Goal: Task Accomplishment & Management: Use online tool/utility

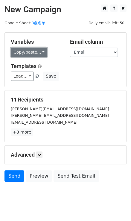
click at [40, 49] on link "Copy/paste..." at bounding box center [29, 52] width 36 height 9
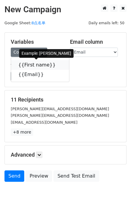
drag, startPoint x: 51, startPoint y: 65, endPoint x: 45, endPoint y: 63, distance: 6.2
click at [57, 65] on icon at bounding box center [59, 64] width 5 height 5
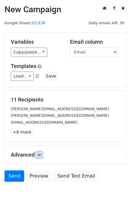
click at [41, 152] on link at bounding box center [39, 154] width 7 height 7
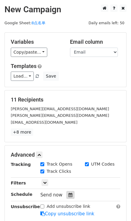
click at [69, 191] on div at bounding box center [70, 195] width 8 height 8
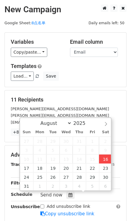
type input "2025-08-16 17:17"
type input "05"
type input "17"
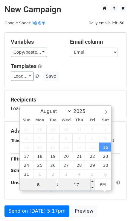
type input "8"
type input "2025-08-16 20:17"
type input "08"
click at [83, 188] on input "17" at bounding box center [76, 185] width 36 height 12
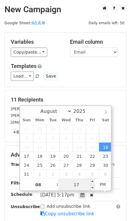
type input "0"
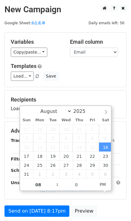
type input "2025-08-16 20:00"
click at [79, 72] on div "Load... No templates saved Save" at bounding box center [65, 75] width 118 height 9
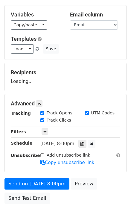
scroll to position [60, 0]
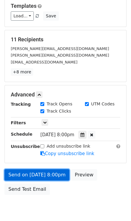
click at [53, 177] on link "Send on Aug 16 at 8:00pm" at bounding box center [36, 174] width 65 height 11
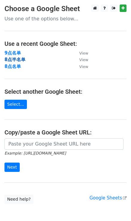
click at [7, 58] on strong "8点半名单" at bounding box center [14, 59] width 21 height 5
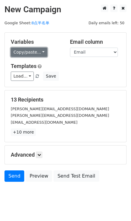
click at [39, 53] on link "Copy/paste..." at bounding box center [29, 52] width 36 height 9
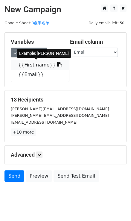
click at [57, 63] on icon at bounding box center [59, 64] width 5 height 5
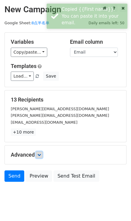
click at [41, 157] on link at bounding box center [39, 154] width 7 height 7
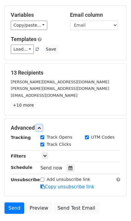
scroll to position [27, 0]
click at [71, 164] on div at bounding box center [70, 168] width 8 height 8
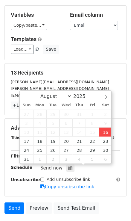
type input "2025-08-16 17:17"
type input "05"
type input "17"
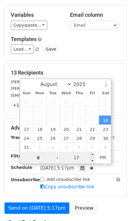
type input "8"
type input "2025-08-16 20:17"
type input "08"
click at [85, 157] on input "17" at bounding box center [76, 158] width 36 height 12
type input "30"
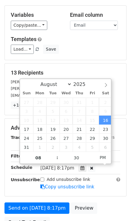
type input "2025-08-16 20:30"
click at [110, 66] on div "13 Recipients nicolette@howdoesshe.com leah@howdoesshe.com hollysfavoritedeals@…" at bounding box center [65, 88] width 121 height 51
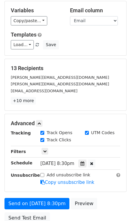
scroll to position [60, 0]
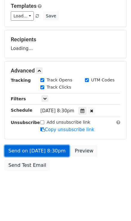
click at [57, 152] on link "Send on Aug 16 at 8:30pm" at bounding box center [36, 150] width 65 height 11
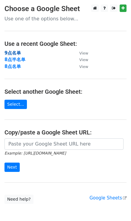
click at [17, 52] on strong "9点名单" at bounding box center [12, 52] width 16 height 5
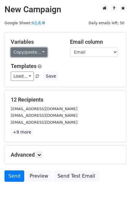
click at [43, 49] on link "Copy/paste..." at bounding box center [29, 52] width 36 height 9
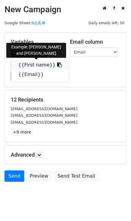
click at [57, 63] on icon at bounding box center [59, 64] width 5 height 5
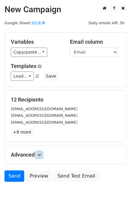
click at [42, 154] on link at bounding box center [39, 154] width 7 height 7
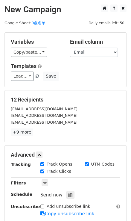
click at [70, 190] on div "Tracking Track Opens UTM Codes Track Clicks Filters Only include spreadsheet ro…" at bounding box center [65, 189] width 109 height 56
click at [70, 195] on icon at bounding box center [71, 195] width 4 height 4
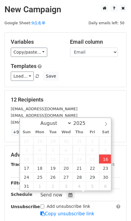
type input "2025-08-16 17:18"
type input "05"
type input "18"
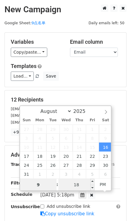
type input "9"
type input "2025-08-16 21:18"
type input "09"
click at [77, 185] on input "18" at bounding box center [76, 185] width 36 height 12
type input "0"
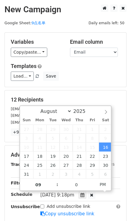
type input "2025-08-16 21:00"
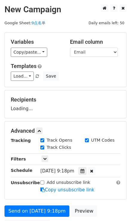
click at [90, 79] on div "Load... No templates saved Save" at bounding box center [65, 75] width 118 height 9
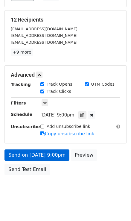
scroll to position [81, 0]
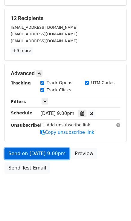
click at [61, 152] on link "Send on Aug 16 at 9:00pm" at bounding box center [36, 153] width 65 height 11
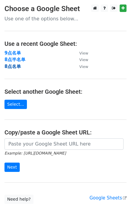
click at [18, 66] on strong "8点名单" at bounding box center [12, 66] width 16 height 5
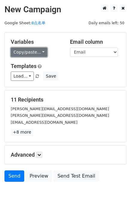
click at [40, 51] on link "Copy/paste..." at bounding box center [29, 52] width 36 height 9
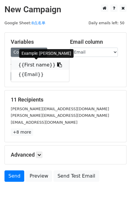
click at [57, 66] on icon at bounding box center [59, 64] width 5 height 5
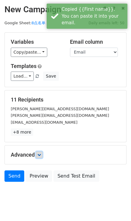
click at [40, 153] on icon at bounding box center [39, 155] width 4 height 4
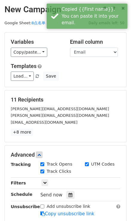
click at [66, 200] on div "Tracking Track Opens UTM Codes Track Clicks Filters Only include spreadsheet ro…" at bounding box center [65, 189] width 109 height 56
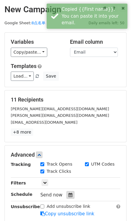
click at [71, 197] on div at bounding box center [70, 195] width 8 height 8
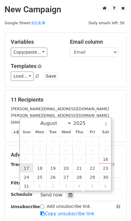
type input "2025-08-17 12:00"
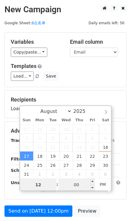
type input "8"
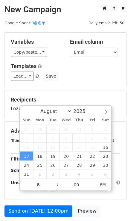
type input "2025-08-17 20:00"
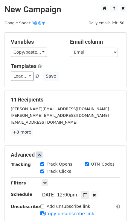
click at [97, 73] on div "Load... No templates saved Save" at bounding box center [65, 75] width 118 height 9
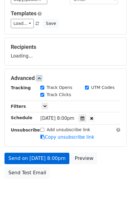
scroll to position [60, 0]
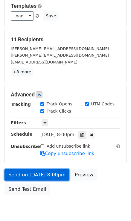
click at [57, 174] on link "Send on Aug 17 at 8:00pm" at bounding box center [36, 174] width 65 height 11
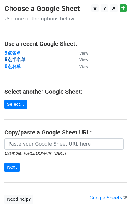
click at [15, 60] on strong "8点半名单" at bounding box center [14, 59] width 21 height 5
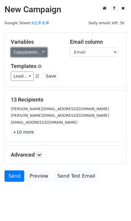
click at [43, 53] on link "Copy/paste..." at bounding box center [29, 52] width 36 height 9
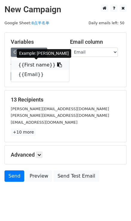
click at [57, 65] on icon at bounding box center [59, 64] width 5 height 5
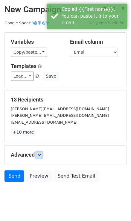
click at [42, 152] on link at bounding box center [39, 154] width 7 height 7
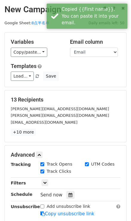
drag, startPoint x: 69, startPoint y: 188, endPoint x: 71, endPoint y: 194, distance: 5.8
click at [69, 189] on div "Tracking Track Opens UTM Codes Track Clicks Filters Only include spreadsheet ro…" at bounding box center [65, 189] width 109 height 56
click at [71, 194] on icon at bounding box center [71, 195] width 4 height 4
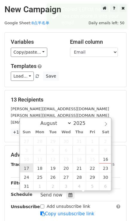
type input "2025-08-17 12:00"
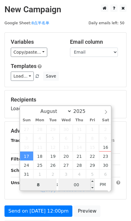
type input "8"
type input "2025-08-17 20:00"
type input "08"
click at [77, 185] on input "00" at bounding box center [76, 185] width 36 height 12
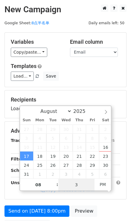
type input "30"
type input "2025-08-17 20:30"
click at [89, 81] on div "Variables Copy/paste... {{First name}} {{Email}} Email column First name Email …" at bounding box center [65, 60] width 121 height 54
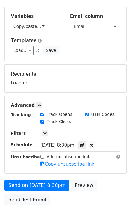
scroll to position [60, 0]
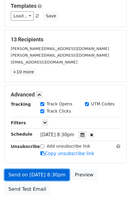
click at [43, 176] on link "Send on Aug 17 at 8:30pm" at bounding box center [36, 174] width 65 height 11
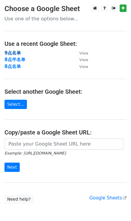
click at [14, 54] on strong "9点名单" at bounding box center [12, 52] width 16 height 5
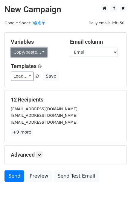
click at [39, 50] on link "Copy/paste..." at bounding box center [29, 52] width 36 height 9
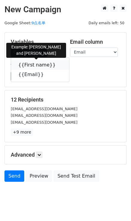
drag, startPoint x: 51, startPoint y: 66, endPoint x: 12, endPoint y: 57, distance: 40.0
click at [57, 66] on icon at bounding box center [59, 64] width 5 height 5
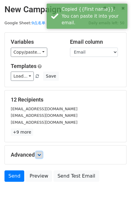
click at [42, 155] on link at bounding box center [39, 154] width 7 height 7
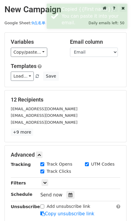
click at [73, 198] on div "Tracking Track Opens UTM Codes Track Clicks Filters Only include spreadsheet ro…" at bounding box center [65, 189] width 109 height 56
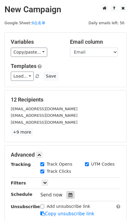
click at [70, 194] on icon at bounding box center [71, 195] width 4 height 4
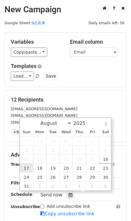
type input "[DATE] 12:00"
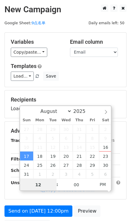
type input "9"
type input "[DATE] 21:00"
click at [92, 69] on div "Templates Load... No templates saved Save" at bounding box center [65, 72] width 118 height 18
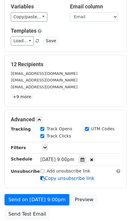
scroll to position [81, 0]
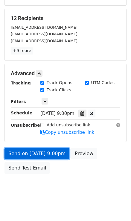
click at [41, 150] on link "Send on [DATE] 9:00pm" at bounding box center [36, 153] width 65 height 11
